Goal: Transaction & Acquisition: Obtain resource

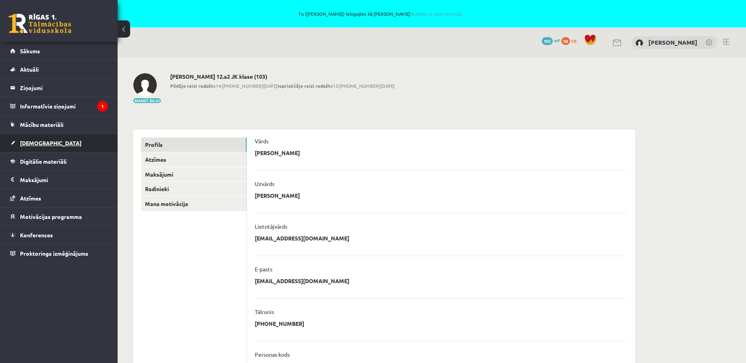
click at [49, 142] on link "[DEMOGRAPHIC_DATA]" at bounding box center [59, 143] width 98 height 18
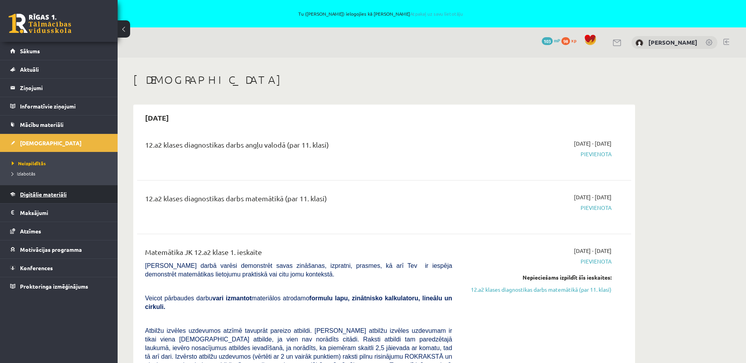
click at [51, 196] on span "Digitālie materiāli" at bounding box center [43, 194] width 47 height 7
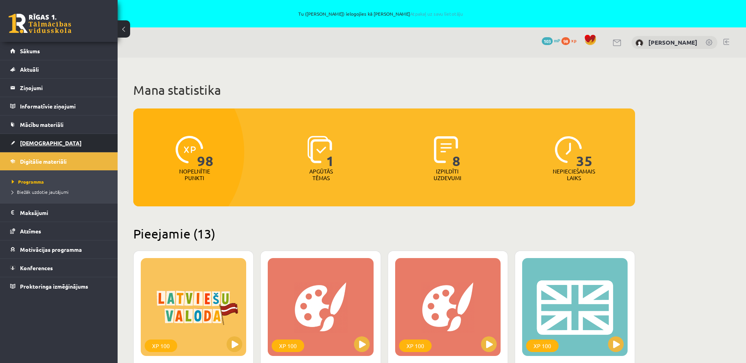
click at [25, 142] on span "[DEMOGRAPHIC_DATA]" at bounding box center [51, 143] width 62 height 7
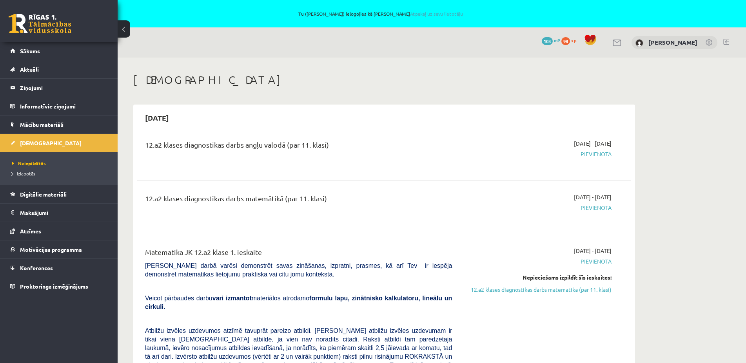
scroll to position [40, 0]
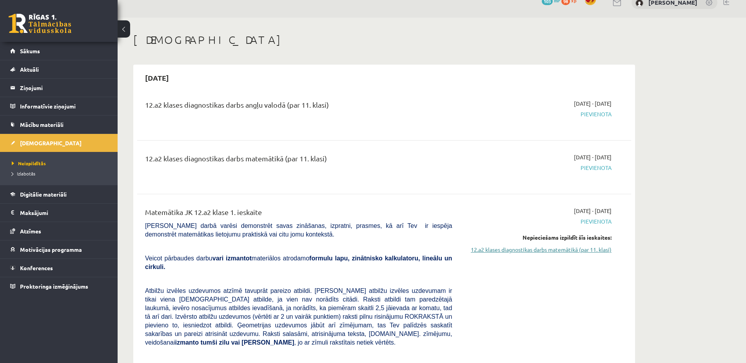
click at [571, 249] on link "12.a2 klases diagnostikas darbs matemātikā (par 11. klasi)" at bounding box center [538, 250] width 148 height 8
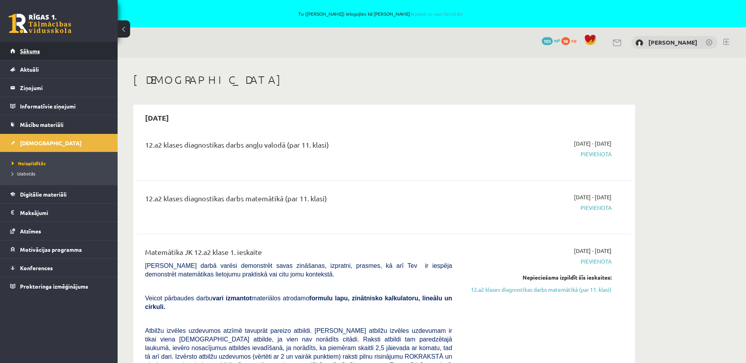
click at [25, 50] on span "Sākums" at bounding box center [30, 50] width 20 height 7
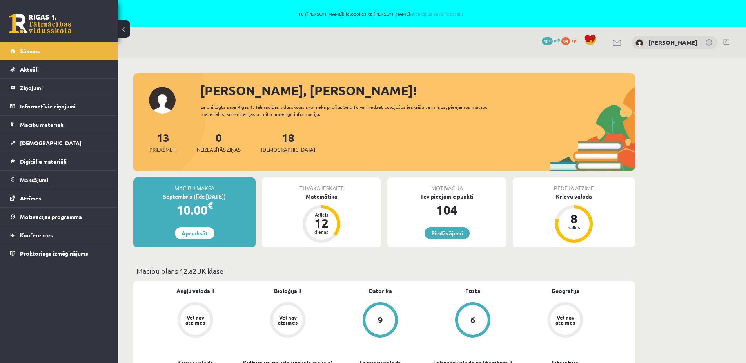
click at [273, 149] on span "[DEMOGRAPHIC_DATA]" at bounding box center [288, 150] width 54 height 8
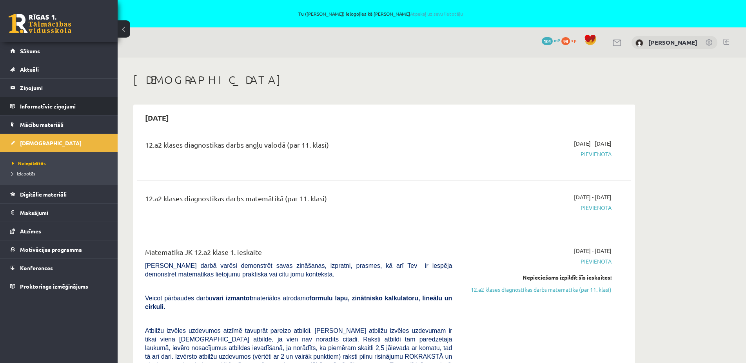
click at [34, 108] on legend "Informatīvie ziņojumi 0" at bounding box center [64, 106] width 88 height 18
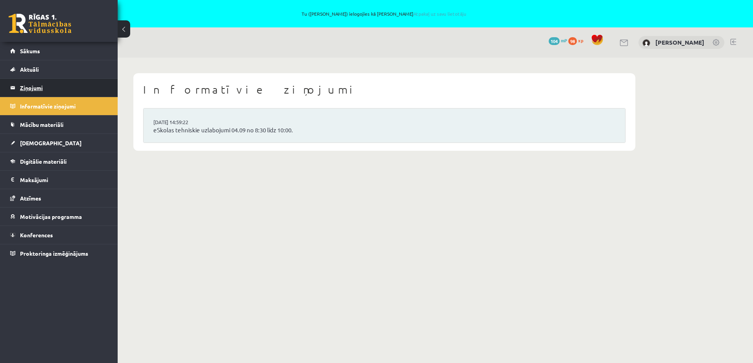
click at [27, 89] on legend "Ziņojumi 0" at bounding box center [64, 88] width 88 height 18
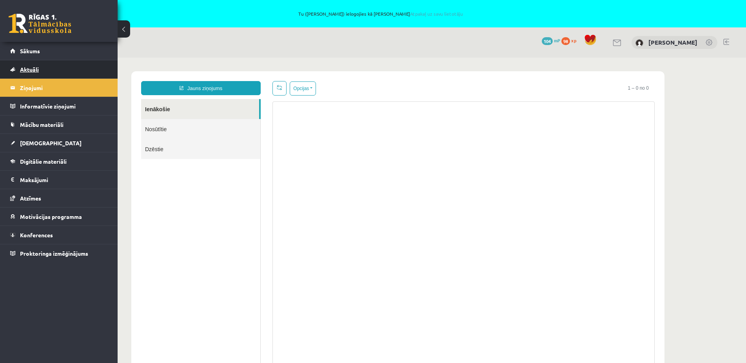
click at [56, 69] on link "Aktuāli" at bounding box center [59, 69] width 98 height 18
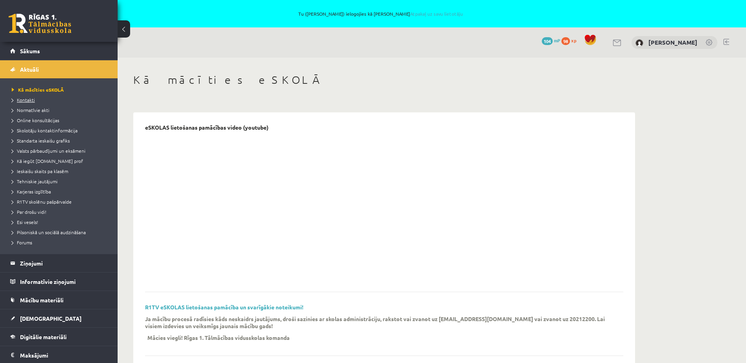
click at [23, 100] on span "Kontakti" at bounding box center [23, 100] width 23 height 6
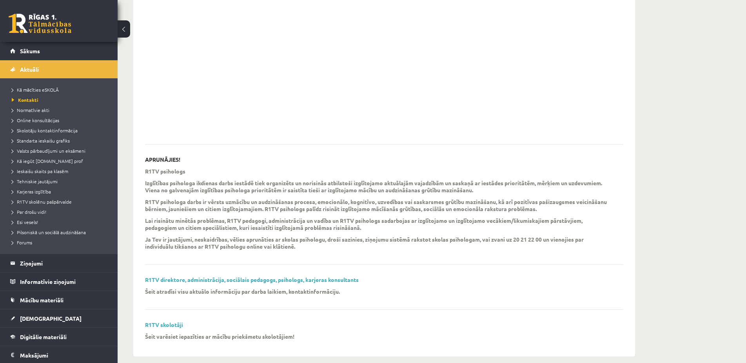
scroll to position [157, 0]
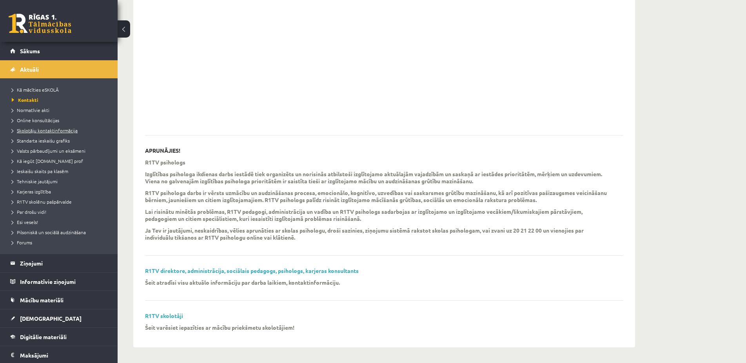
click at [53, 132] on span "Skolotāju kontaktinformācija" at bounding box center [45, 130] width 66 height 6
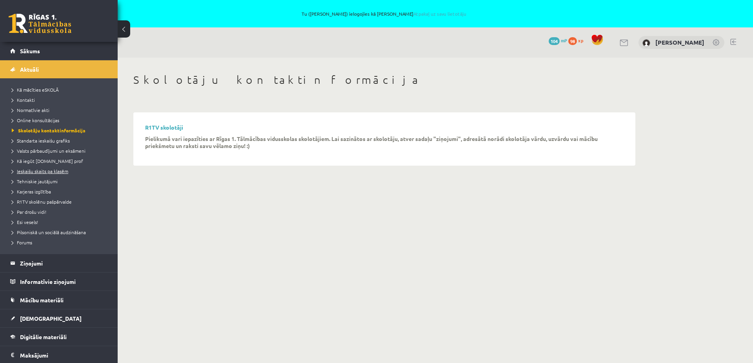
click at [52, 174] on link "Ieskaišu skaits pa klasēm" at bounding box center [61, 171] width 98 height 7
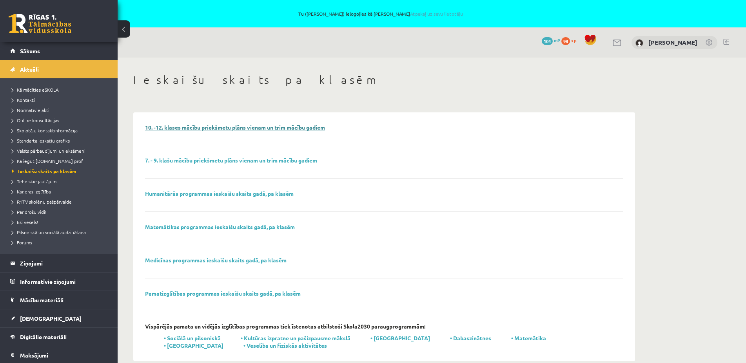
click at [247, 126] on link "10. -12. klases mācību priekšmetu plāns vienam un trim mācību gadiem" at bounding box center [235, 127] width 180 height 7
click at [40, 259] on legend "Ziņojumi 0" at bounding box center [64, 263] width 88 height 18
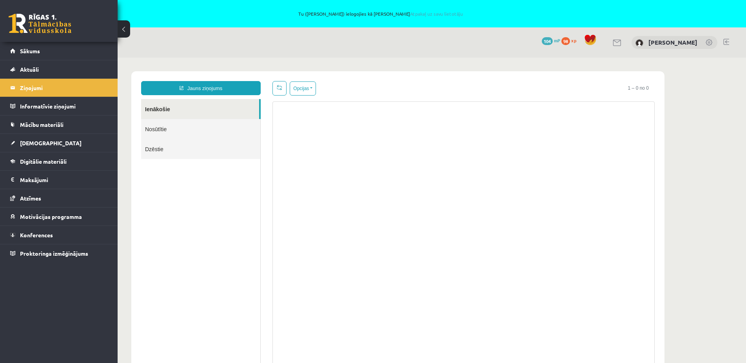
click at [162, 109] on link "Ienākošie" at bounding box center [200, 109] width 118 height 20
click at [156, 132] on link "Nosūtītie" at bounding box center [200, 129] width 119 height 20
click at [161, 108] on link "Ienākošie" at bounding box center [200, 109] width 119 height 20
click at [302, 89] on button "Opcijas" at bounding box center [303, 89] width 26 height 14
click at [320, 202] on div at bounding box center [463, 235] width 382 height 267
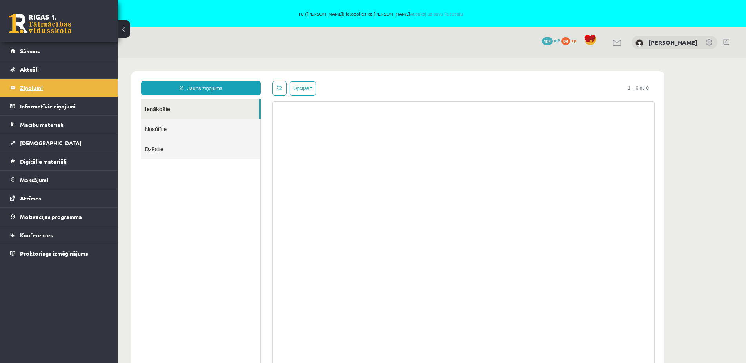
click at [31, 87] on legend "Ziņojumi 0" at bounding box center [64, 88] width 88 height 18
click at [30, 71] on span "Aktuāli" at bounding box center [29, 69] width 19 height 7
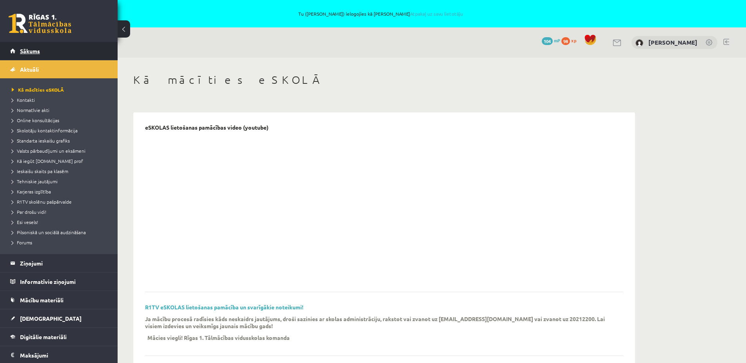
click at [31, 51] on span "Sākums" at bounding box center [30, 50] width 20 height 7
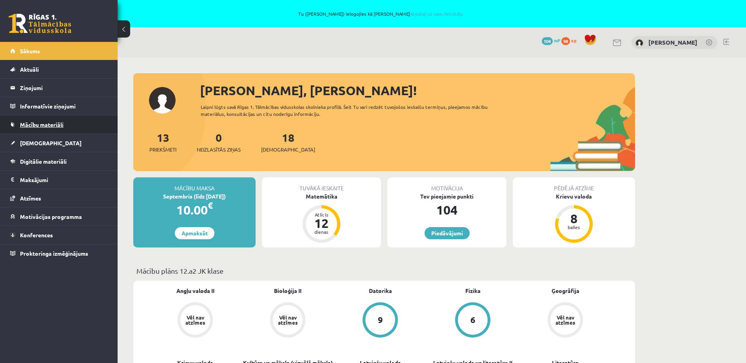
click at [44, 123] on span "Mācību materiāli" at bounding box center [42, 124] width 44 height 7
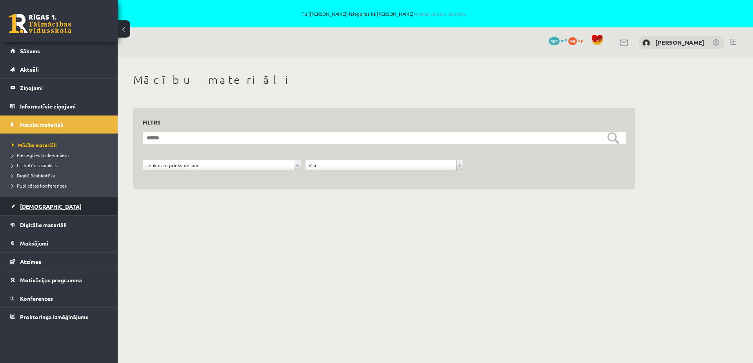
click at [30, 206] on span "[DEMOGRAPHIC_DATA]" at bounding box center [51, 206] width 62 height 7
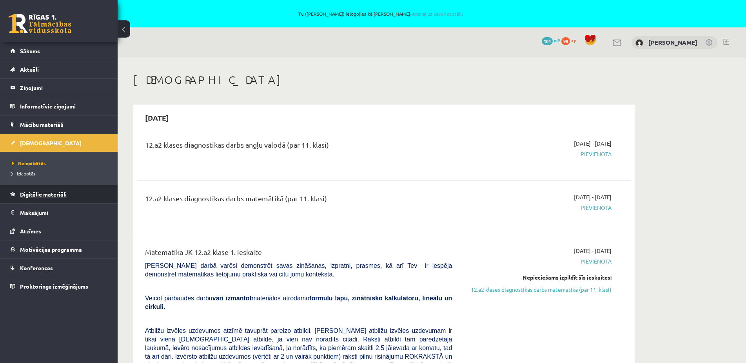
click at [38, 196] on span "Digitālie materiāli" at bounding box center [43, 194] width 47 height 7
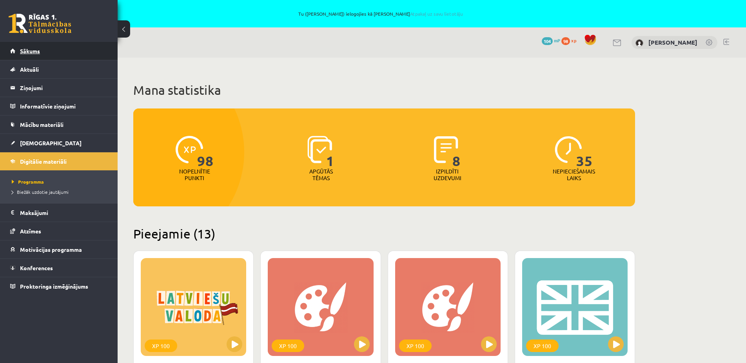
click at [31, 48] on span "Sākums" at bounding box center [30, 50] width 20 height 7
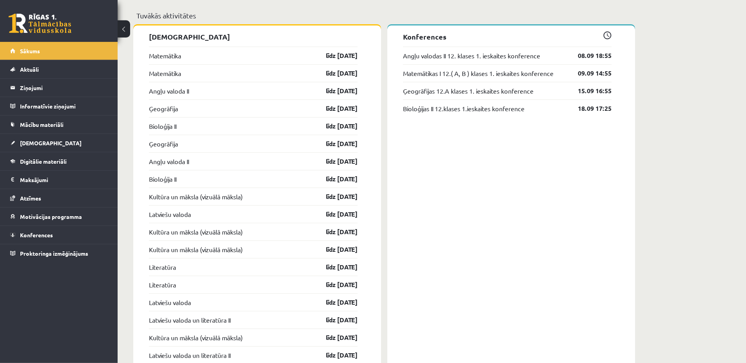
scroll to position [680, 0]
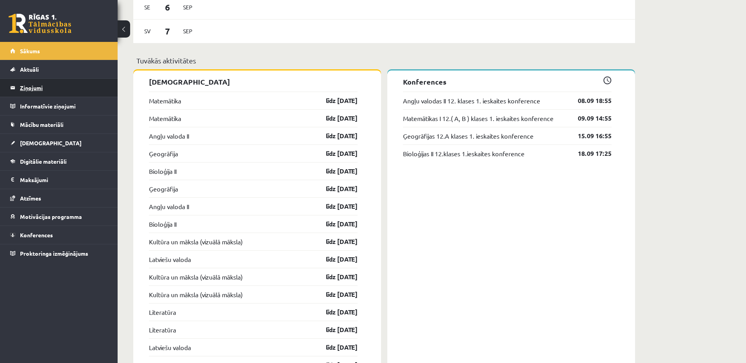
click at [34, 87] on legend "Ziņojumi 0" at bounding box center [64, 88] width 88 height 18
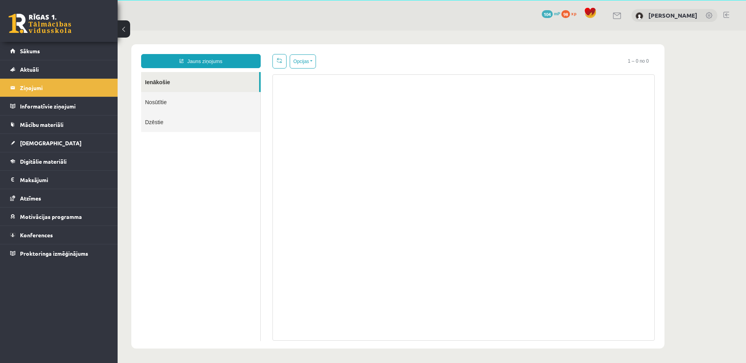
click at [157, 101] on link "Nosūtītie" at bounding box center [200, 102] width 119 height 20
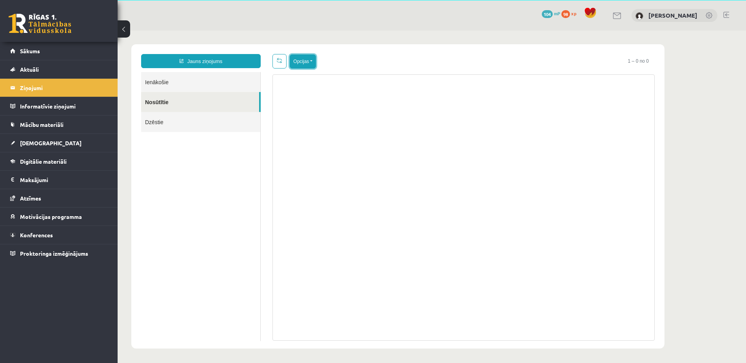
click at [313, 60] on button "Opcijas" at bounding box center [303, 61] width 26 height 14
click at [159, 100] on link "Nosūtītie" at bounding box center [200, 102] width 118 height 20
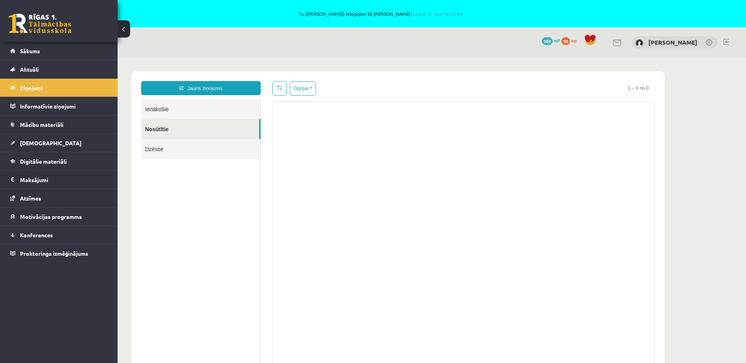
click at [707, 43] on link at bounding box center [710, 43] width 8 height 8
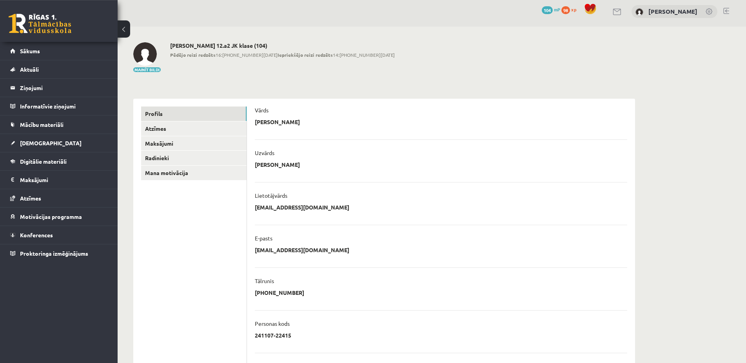
scroll to position [17, 0]
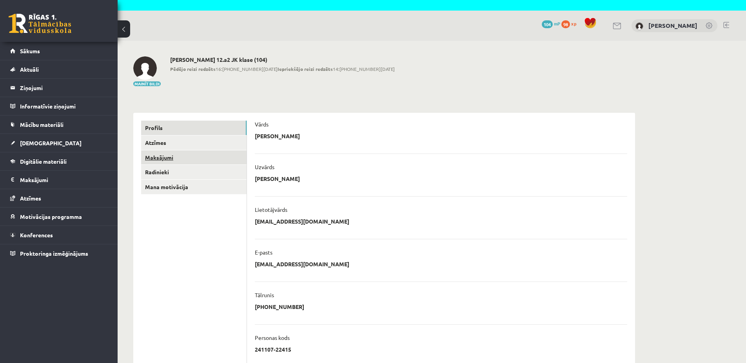
click at [161, 155] on link "Maksājumi" at bounding box center [193, 158] width 105 height 15
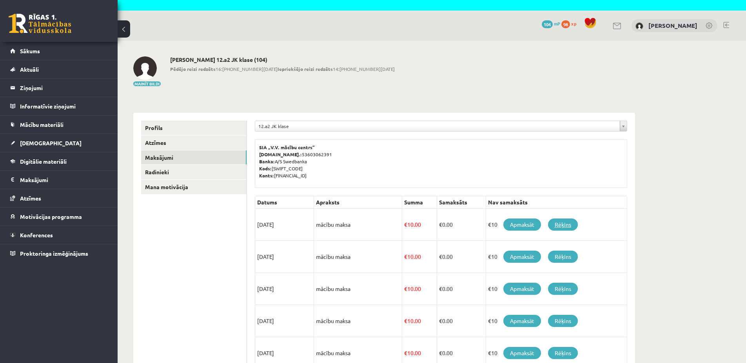
click at [568, 227] on link "Rēķins" at bounding box center [563, 225] width 30 height 12
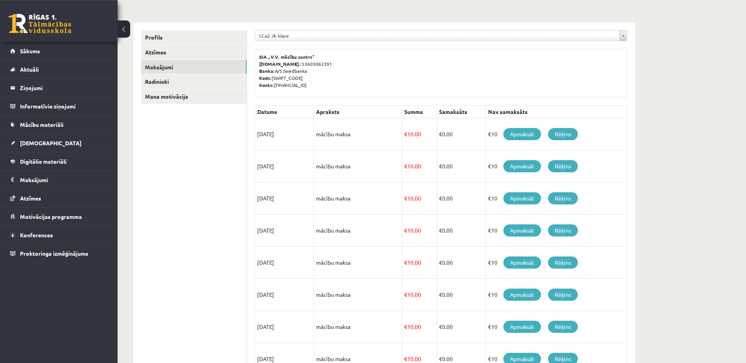
scroll to position [55, 0]
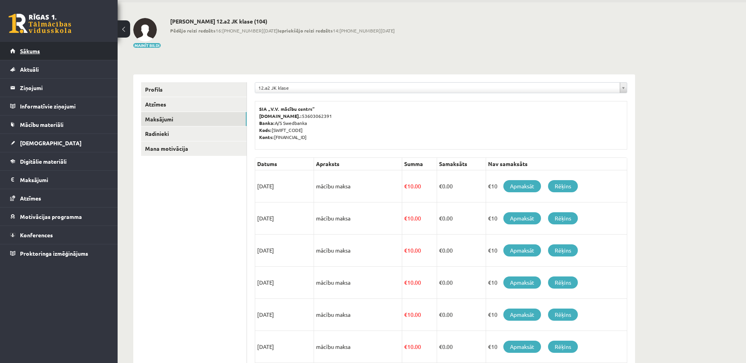
click at [31, 52] on span "Sākums" at bounding box center [30, 50] width 20 height 7
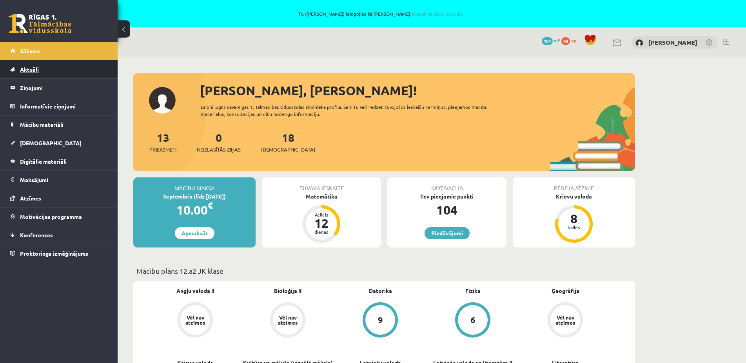
click at [34, 68] on span "Aktuāli" at bounding box center [29, 69] width 19 height 7
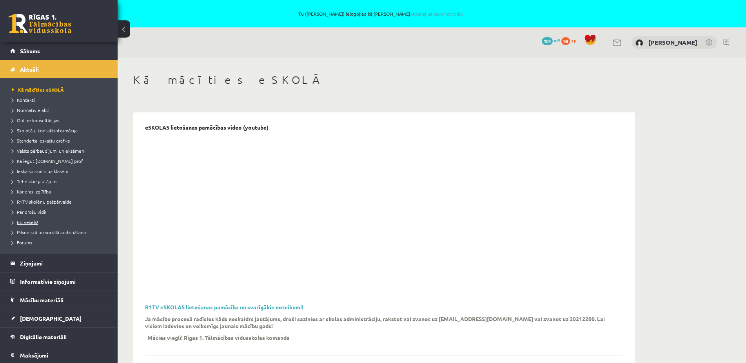
click at [29, 224] on span "Esi vesels!" at bounding box center [25, 222] width 26 height 6
